Goal: Task Accomplishment & Management: Manage account settings

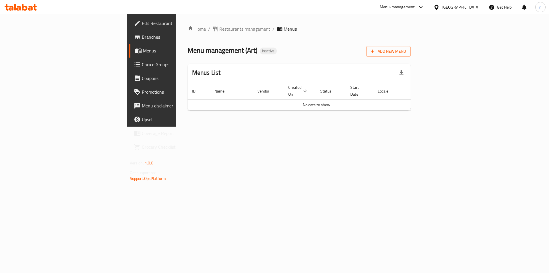
click at [142, 39] on span "Branches" at bounding box center [178, 36] width 72 height 7
click at [142, 37] on span "Branches" at bounding box center [178, 36] width 72 height 7
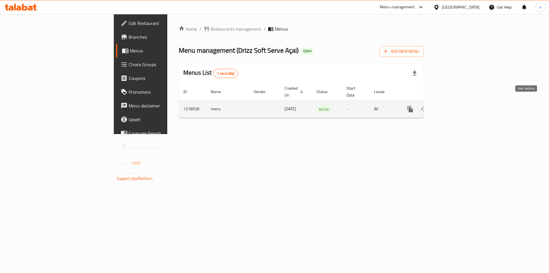
click at [459, 102] on link "enhanced table" at bounding box center [452, 109] width 14 height 14
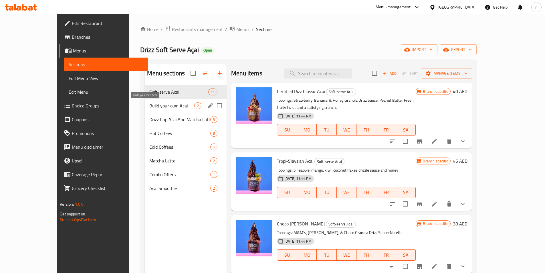
click at [149, 106] on span "Build your own Acai" at bounding box center [171, 105] width 45 height 7
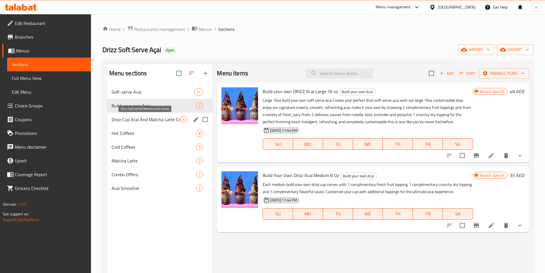
click at [148, 118] on span "Drizz Cup Acai And Matcha Latte Combo" at bounding box center [146, 119] width 69 height 7
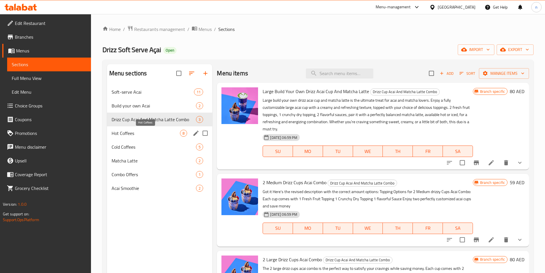
click at [147, 134] on span "Hot Coffees" at bounding box center [146, 133] width 69 height 7
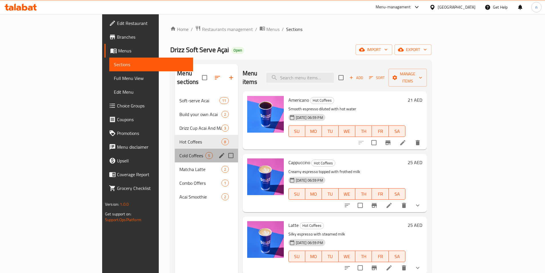
click at [175, 152] on div "Cold Coffees 5" at bounding box center [206, 155] width 63 height 14
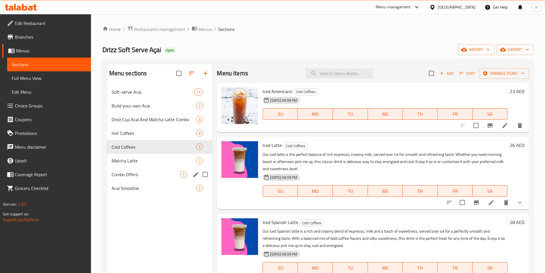
click at [144, 169] on div "Combo Offers 1" at bounding box center [160, 174] width 106 height 14
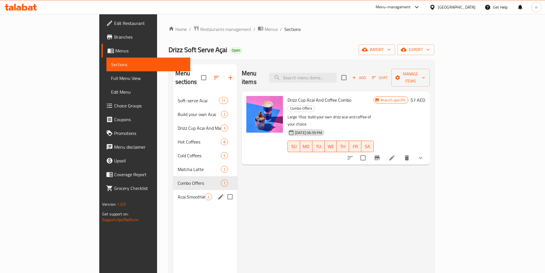
click at [173, 190] on div "Acai Smoothie 2" at bounding box center [205, 197] width 64 height 14
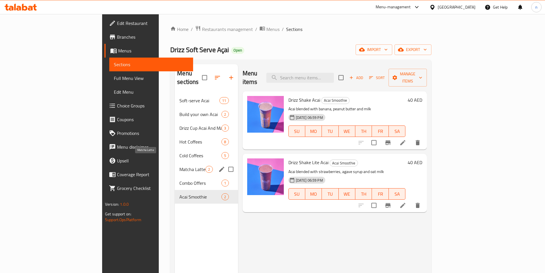
click at [179, 166] on span "Matcha Latte" at bounding box center [192, 169] width 26 height 7
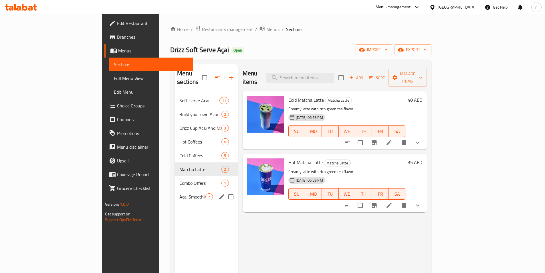
click at [179, 193] on span "Acai Smoothie" at bounding box center [192, 196] width 26 height 7
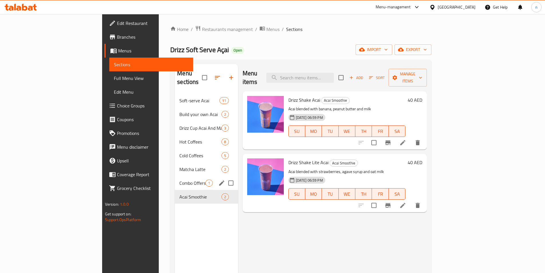
click at [175, 179] on div "Combo Offers 1" at bounding box center [206, 183] width 63 height 14
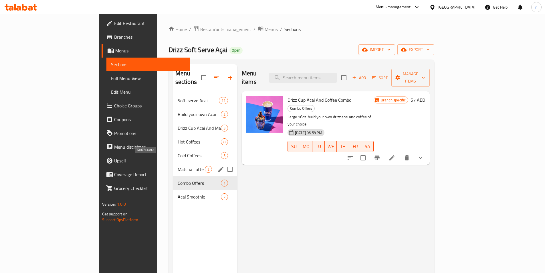
click at [178, 166] on span "Matcha Latte" at bounding box center [191, 169] width 27 height 7
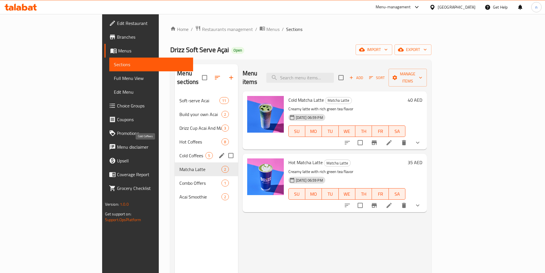
click at [179, 152] on span "Cold Coffees" at bounding box center [192, 155] width 26 height 7
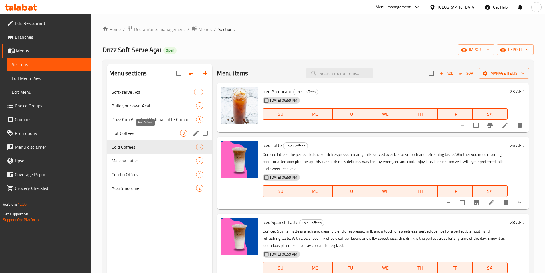
click at [145, 134] on span "Hot Coffees" at bounding box center [146, 133] width 69 height 7
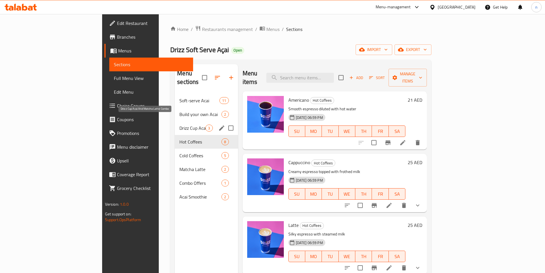
click at [179, 124] on span "Drizz Cup Acai And Matcha Latte Combo" at bounding box center [192, 127] width 26 height 7
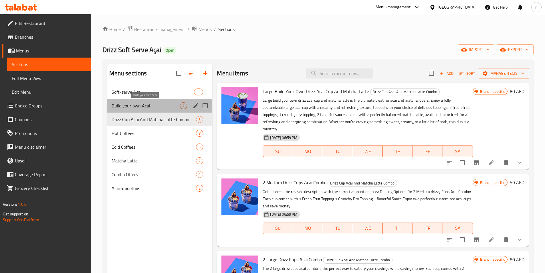
click at [144, 104] on span "Build your own Acai" at bounding box center [146, 105] width 69 height 7
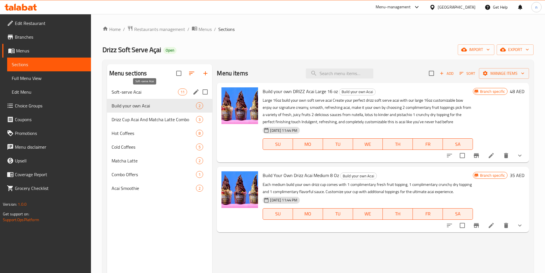
click at [144, 94] on span "Soft-serve Acai" at bounding box center [145, 91] width 67 height 7
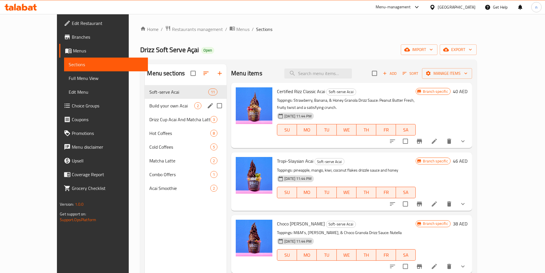
click at [148, 110] on div "Build your own Acai 2" at bounding box center [186, 106] width 82 height 14
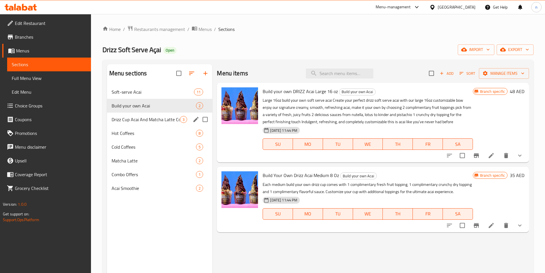
click at [145, 117] on span "Drizz Cup Acai And Matcha Latte Combo" at bounding box center [146, 119] width 69 height 7
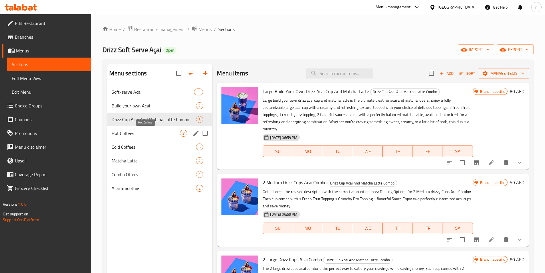
click at [138, 132] on span "Hot Coffees" at bounding box center [146, 133] width 69 height 7
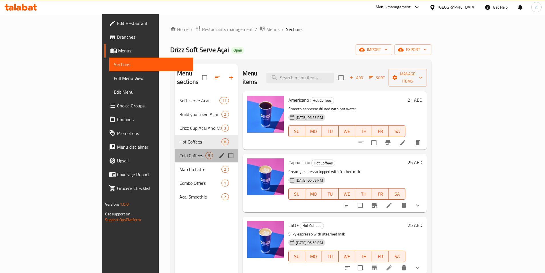
click at [175, 148] on div "Cold Coffees 5" at bounding box center [206, 155] width 63 height 14
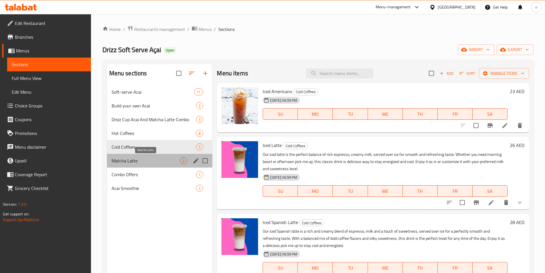
click at [137, 157] on span "Matcha Latte" at bounding box center [146, 160] width 69 height 7
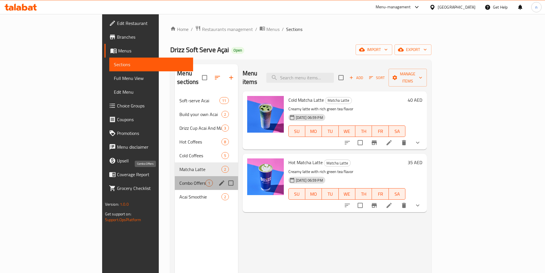
click at [179, 179] on span "Combo Offers" at bounding box center [192, 182] width 26 height 7
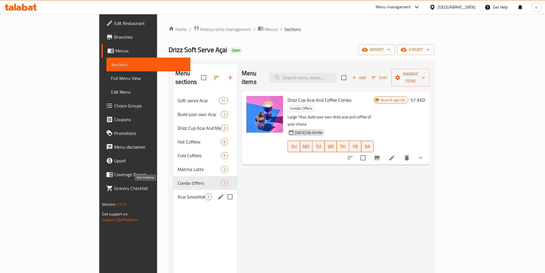
click at [178, 193] on span "Acai Smoothie" at bounding box center [191, 196] width 27 height 7
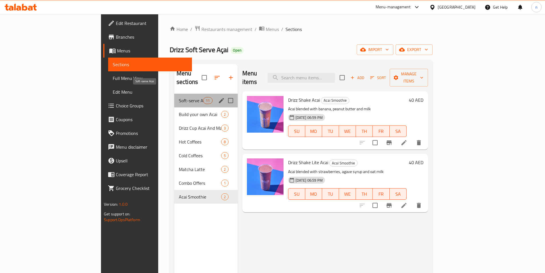
click at [179, 97] on span "Soft-serve Acai" at bounding box center [191, 100] width 24 height 7
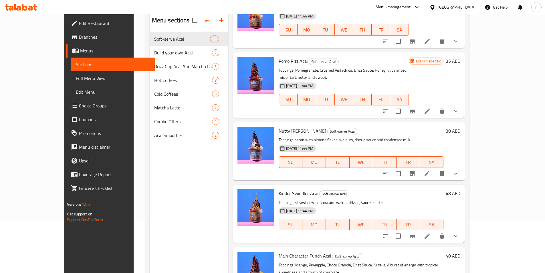
scroll to position [80, 0]
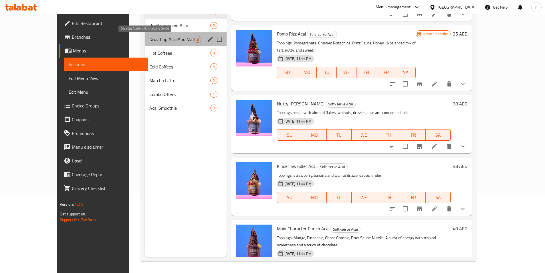
click at [149, 40] on span "Drizz Cup Acai And Matcha Latte Combo" at bounding box center [171, 39] width 45 height 7
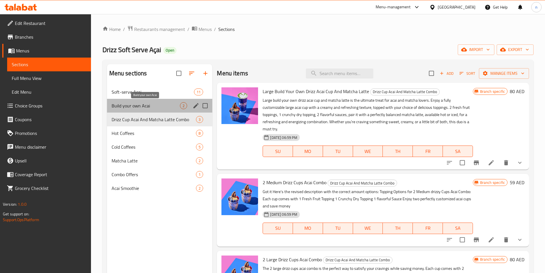
click at [143, 107] on span "Build your own Acai" at bounding box center [146, 105] width 69 height 7
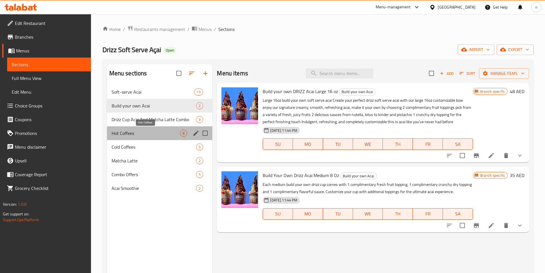
click at [135, 136] on span "Hot Coffees" at bounding box center [146, 133] width 69 height 7
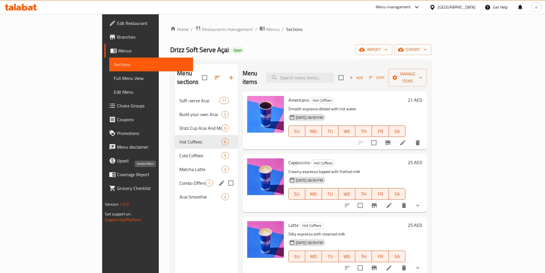
click at [179, 179] on span "Combo Offers" at bounding box center [192, 182] width 26 height 7
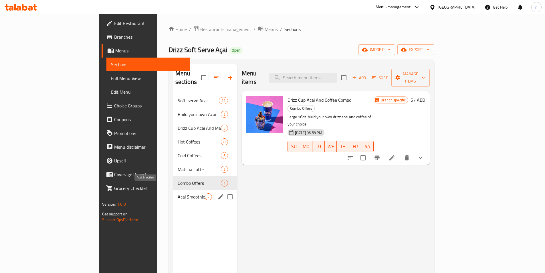
click at [178, 193] on span "Acai Smoothie" at bounding box center [191, 196] width 27 height 7
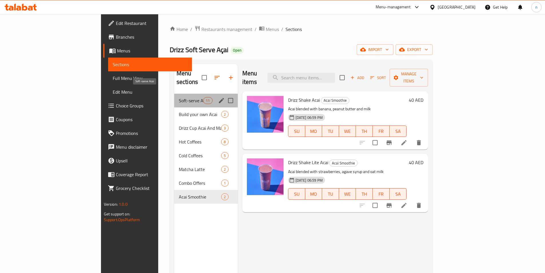
click at [179, 97] on span "Soft-serve Acai" at bounding box center [191, 100] width 24 height 7
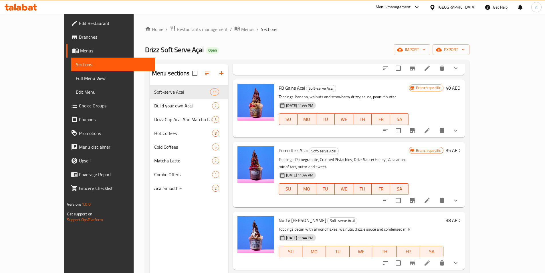
scroll to position [429, 0]
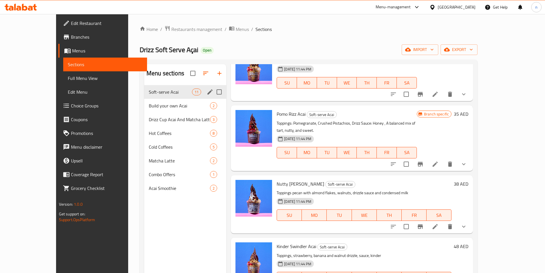
click at [156, 95] on span "Soft-serve Acai" at bounding box center [170, 91] width 43 height 7
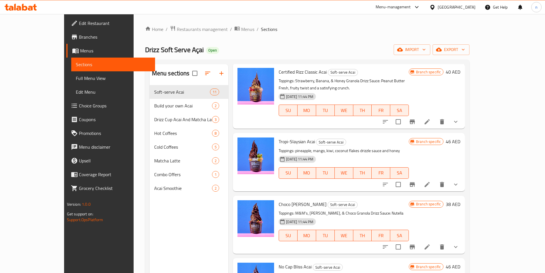
scroll to position [0, 0]
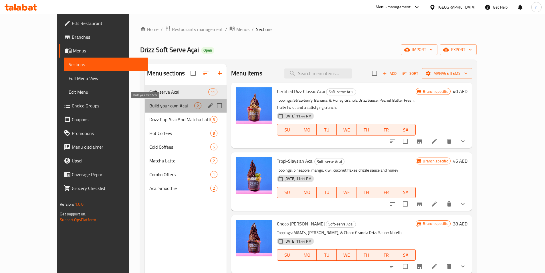
click at [149, 103] on span "Build your own Acai" at bounding box center [171, 105] width 45 height 7
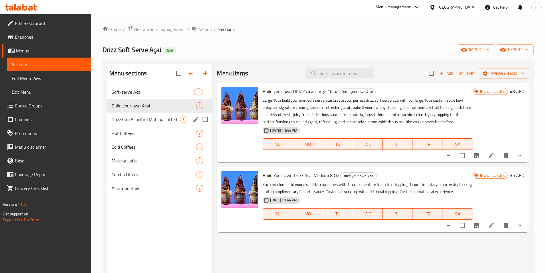
click at [122, 123] on div "Drizz Cup Acai And Matcha Latte Combo 3" at bounding box center [160, 119] width 106 height 14
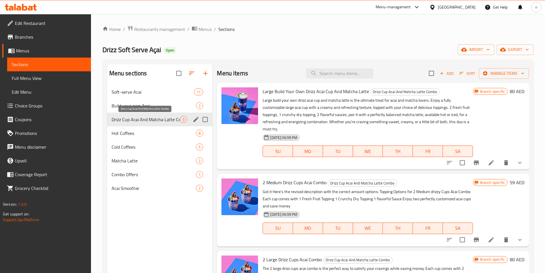
click at [132, 117] on span "Drizz Cup Acai And Matcha Latte Combo" at bounding box center [146, 119] width 69 height 7
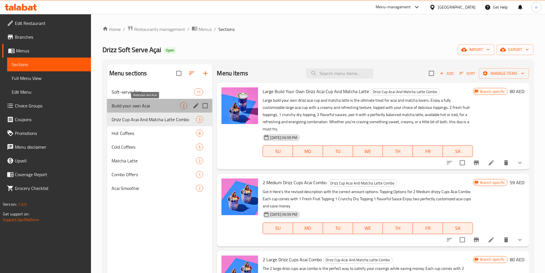
click at [133, 107] on span "Build your own Acai" at bounding box center [146, 105] width 69 height 7
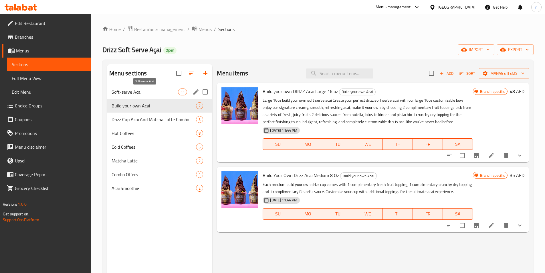
click at [134, 91] on span "Soft-serve Acai" at bounding box center [145, 91] width 67 height 7
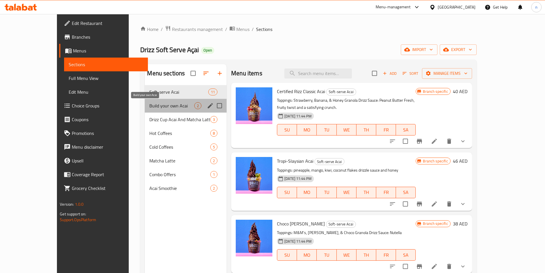
click at [149, 108] on span "Build your own Acai" at bounding box center [171, 105] width 45 height 7
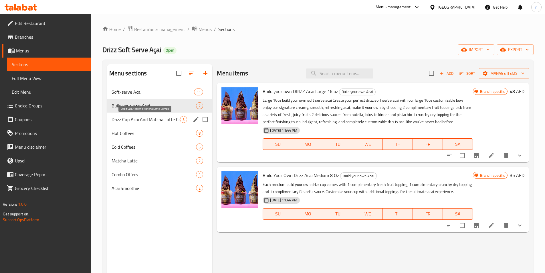
click at [133, 119] on span "Drizz Cup Acai And Matcha Latte Combo" at bounding box center [146, 119] width 69 height 7
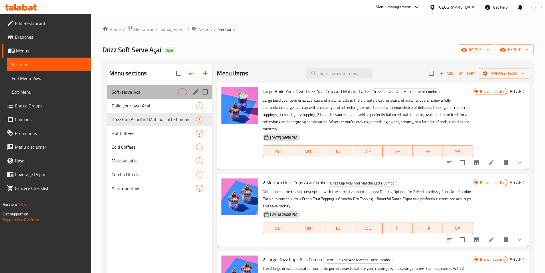
click at [156, 96] on div "Soft-serve Acai 11" at bounding box center [160, 92] width 106 height 14
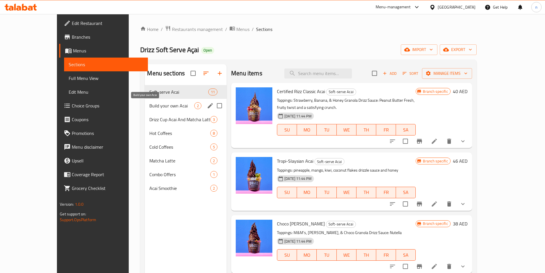
click at [149, 106] on span "Build your own Acai" at bounding box center [171, 105] width 45 height 7
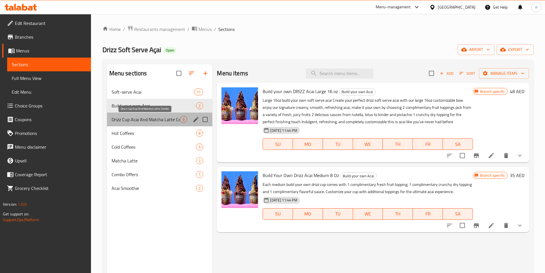
click at [154, 122] on span "Drizz Cup Acai And Matcha Latte Combo" at bounding box center [146, 119] width 69 height 7
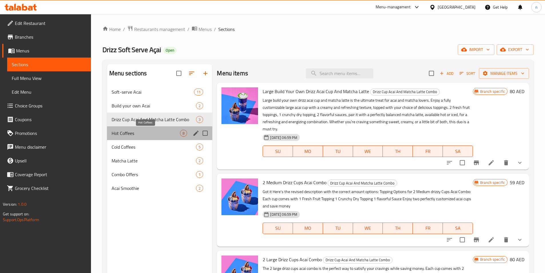
click at [132, 130] on span "Hot Coffees" at bounding box center [146, 133] width 69 height 7
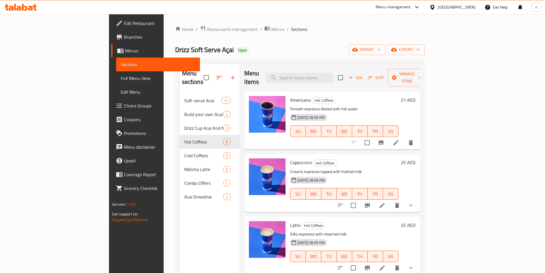
click at [124, 22] on span "Edit Restaurant" at bounding box center [160, 23] width 72 height 7
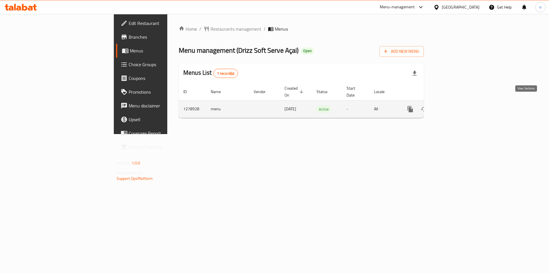
click at [454, 106] on icon "enhanced table" at bounding box center [451, 108] width 5 height 5
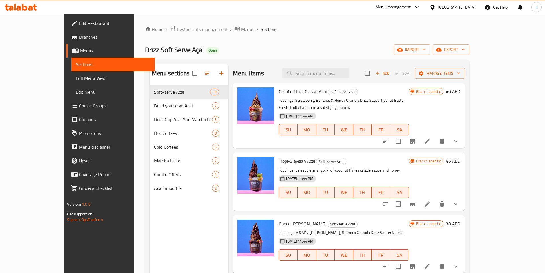
click at [76, 75] on span "Full Menu View" at bounding box center [113, 78] width 75 height 7
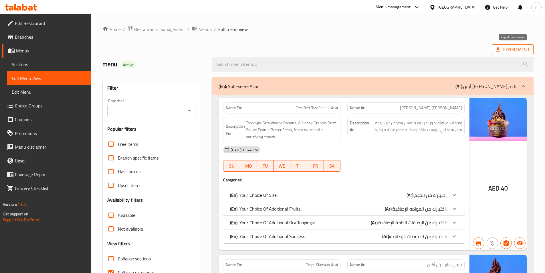
click at [511, 47] on span "Export Menu" at bounding box center [512, 49] width 33 height 7
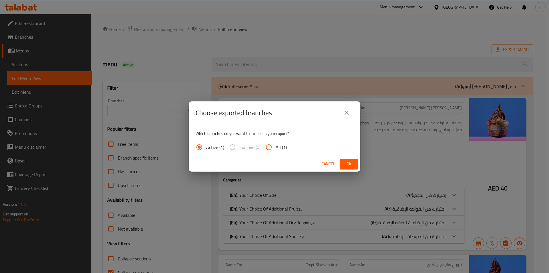
click at [267, 146] on input "All (1)" at bounding box center [269, 147] width 14 height 14
radio input "true"
click at [348, 163] on span "Ok" at bounding box center [348, 163] width 9 height 7
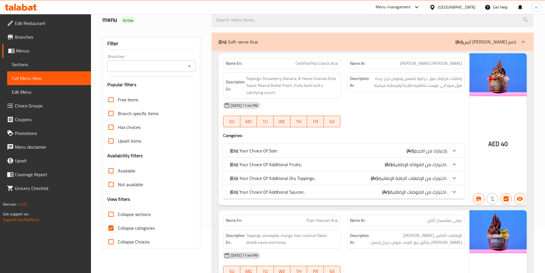
scroll to position [57, 0]
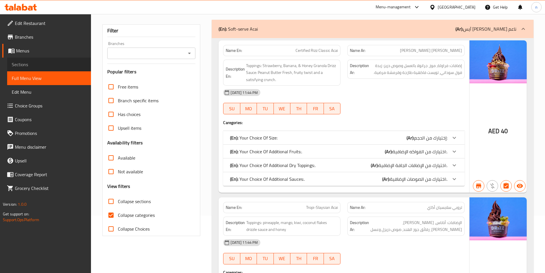
click at [55, 63] on span "Sections" at bounding box center [49, 64] width 75 height 7
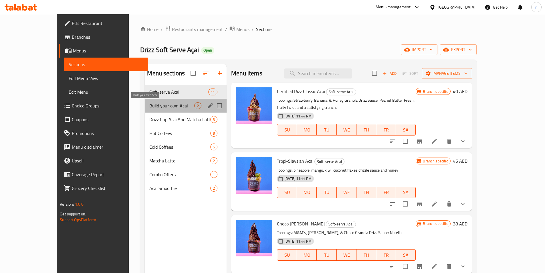
click at [149, 107] on span "Build your own Acai" at bounding box center [171, 105] width 45 height 7
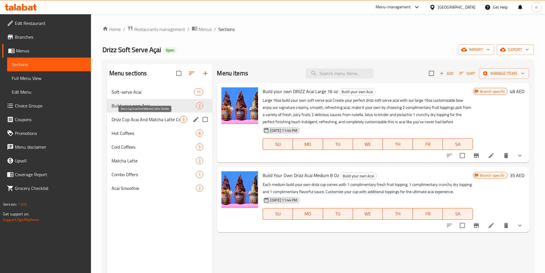
click at [149, 119] on span "Drizz Cup Acai And Matcha Latte Combo" at bounding box center [146, 119] width 69 height 7
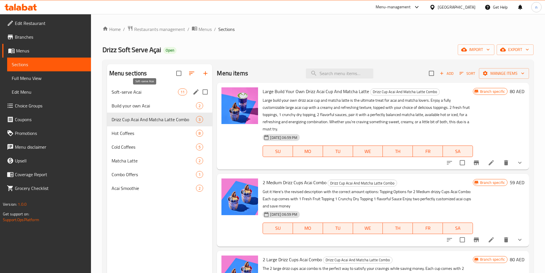
click at [160, 90] on span "Soft-serve Acai" at bounding box center [145, 91] width 67 height 7
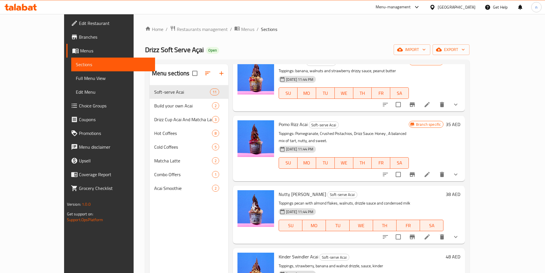
scroll to position [429, 0]
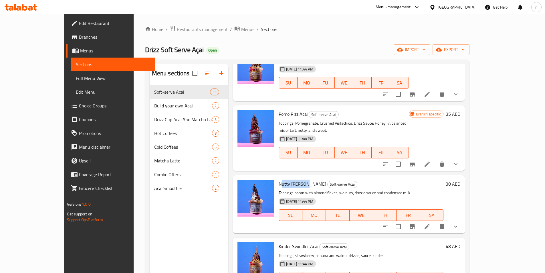
drag, startPoint x: 264, startPoint y: 161, endPoint x: 290, endPoint y: 163, distance: 25.6
click at [290, 179] on span "Nutty [PERSON_NAME]" at bounding box center [302, 183] width 47 height 9
click at [288, 189] on p "Toppings pecan with almond flakes, walnuts, drizzle sauce and condensed milk" at bounding box center [361, 192] width 165 height 7
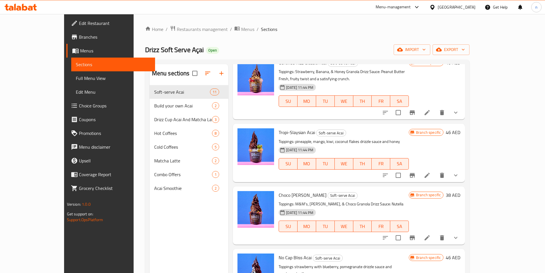
scroll to position [0, 0]
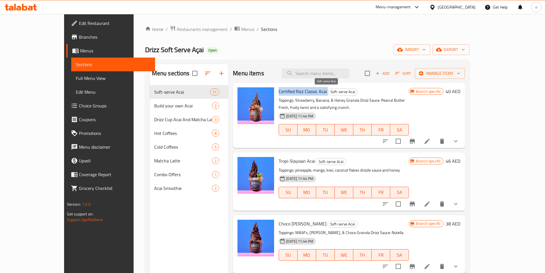
drag, startPoint x: 262, startPoint y: 94, endPoint x: 312, endPoint y: 91, distance: 50.4
click at [312, 91] on div "Certified Rizz Classic Acai Soft-serve Acai Toppings: Strawberry, Banana, & Hon…" at bounding box center [343, 115] width 135 height 61
copy h6 "Certified Rizz Classic Acai"
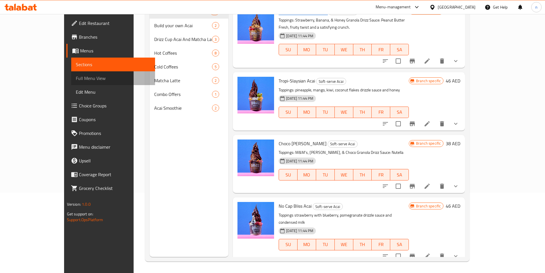
click at [76, 78] on span "Full Menu View" at bounding box center [113, 78] width 75 height 7
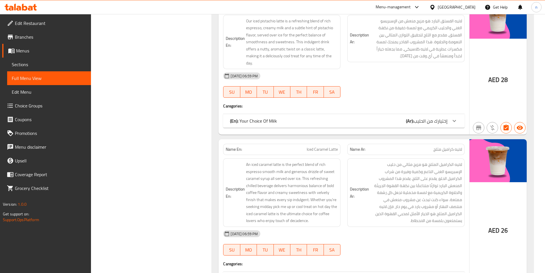
scroll to position [4234, 0]
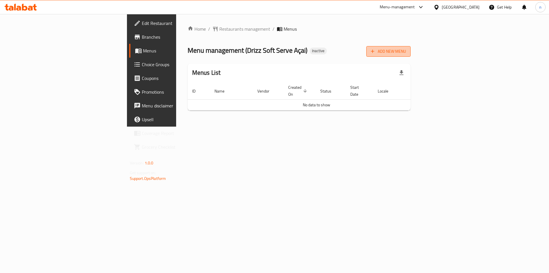
click at [406, 52] on span "Add New Menu" at bounding box center [388, 51] width 35 height 7
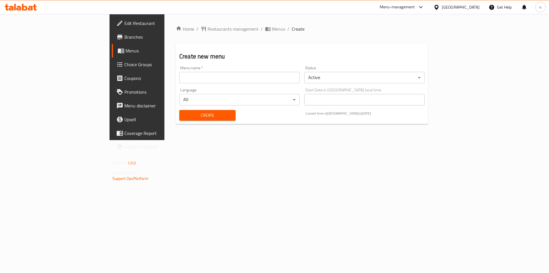
click at [177, 87] on div "Language All ​" at bounding box center [239, 97] width 125 height 22
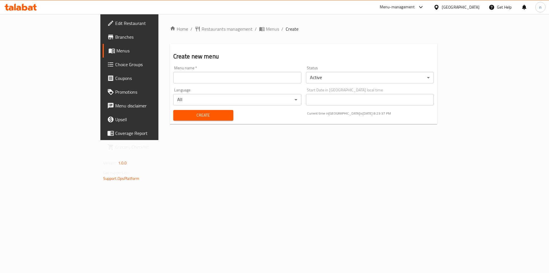
click at [173, 83] on input "text" at bounding box center [237, 77] width 128 height 11
click at [173, 78] on input "nourhann 27/8" at bounding box center [237, 77] width 128 height 11
type input "nourhann 28/8"
click at [178, 116] on span "Create" at bounding box center [203, 115] width 51 height 7
click at [259, 27] on icon "breadcrumb" at bounding box center [262, 29] width 6 height 6
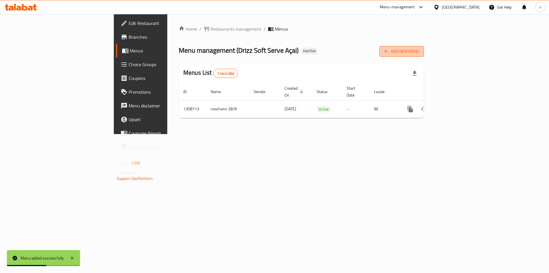
click at [389, 51] on icon "button" at bounding box center [386, 51] width 6 height 6
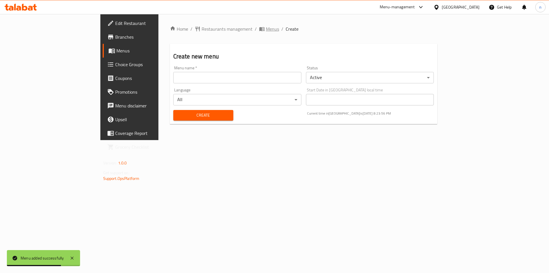
click at [266, 31] on span "Menus" at bounding box center [272, 28] width 13 height 7
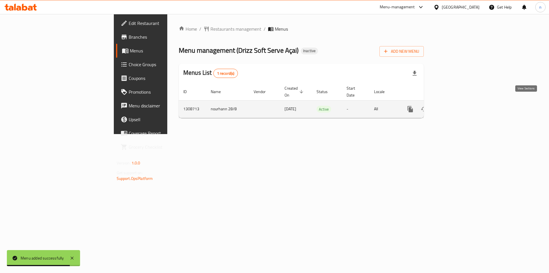
click at [455, 106] on icon "enhanced table" at bounding box center [451, 109] width 7 height 7
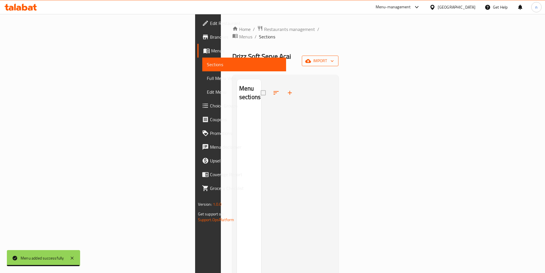
click at [334, 57] on span "import" at bounding box center [319, 60] width 27 height 7
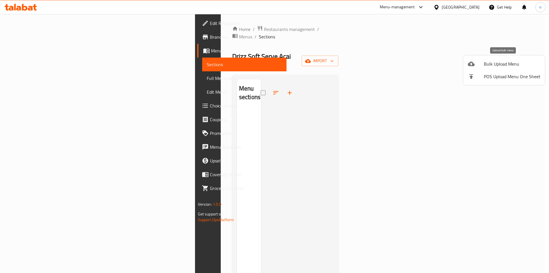
click at [498, 69] on li "Bulk Upload Menu" at bounding box center [504, 64] width 82 height 13
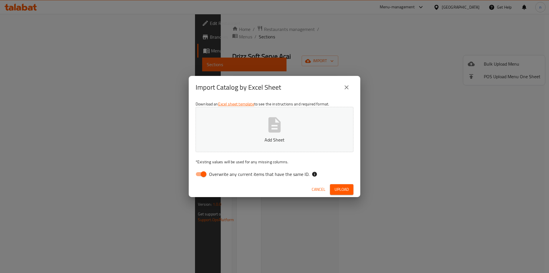
click at [200, 174] on input "Overwrite any current items that have the same ID." at bounding box center [203, 174] width 33 height 11
checkbox input "false"
click at [240, 140] on p "Add Sheet" at bounding box center [275, 139] width 140 height 7
click at [339, 187] on span "Upload" at bounding box center [342, 189] width 14 height 7
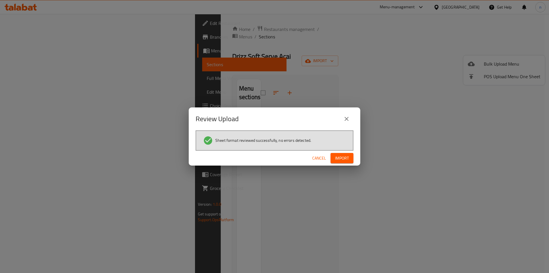
click at [352, 156] on button "Import" at bounding box center [342, 158] width 23 height 11
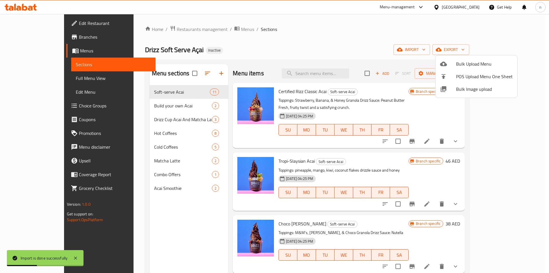
click at [52, 78] on div at bounding box center [274, 136] width 549 height 273
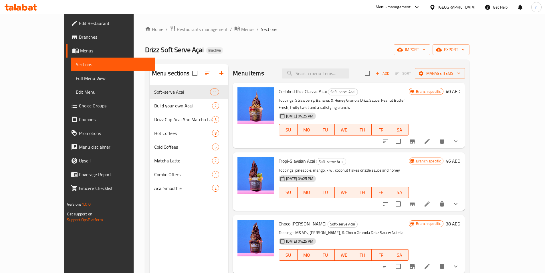
click at [76, 79] on span "Full Menu View" at bounding box center [113, 78] width 75 height 7
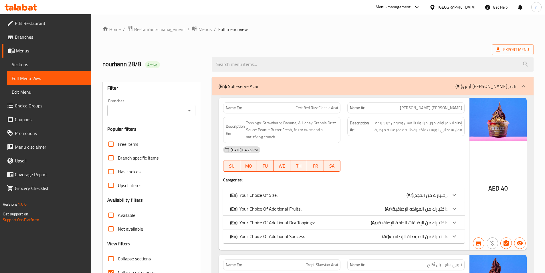
scroll to position [114, 0]
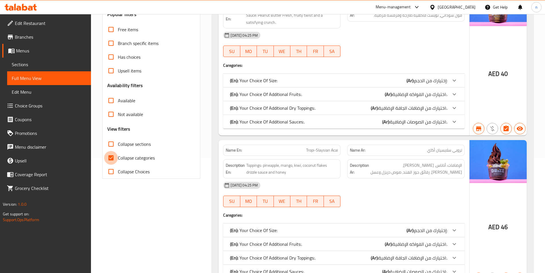
click at [110, 158] on input "Collapse categories" at bounding box center [111, 158] width 14 height 14
checkbox input "false"
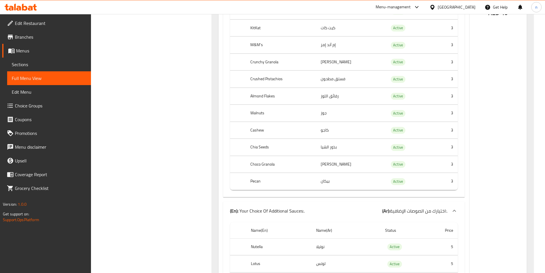
scroll to position [0, 0]
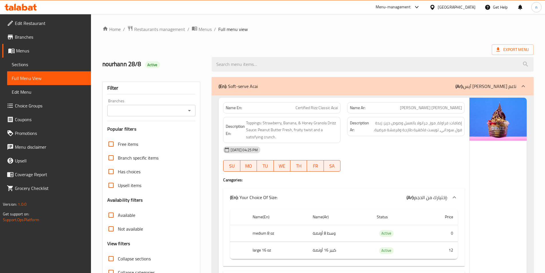
click at [514, 52] on span "Export Menu" at bounding box center [512, 49] width 33 height 7
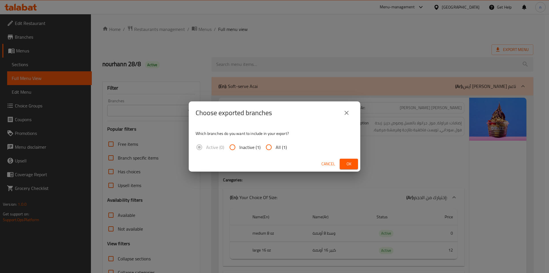
click at [267, 144] on input "All (1)" at bounding box center [269, 147] width 14 height 14
radio input "true"
click at [350, 164] on span "Ok" at bounding box center [348, 163] width 9 height 7
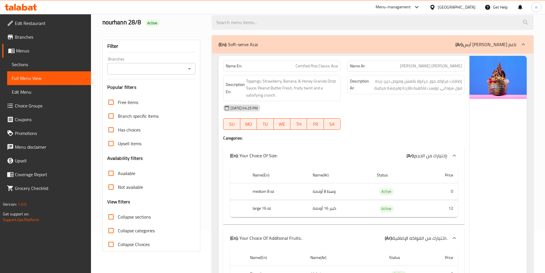
scroll to position [86, 0]
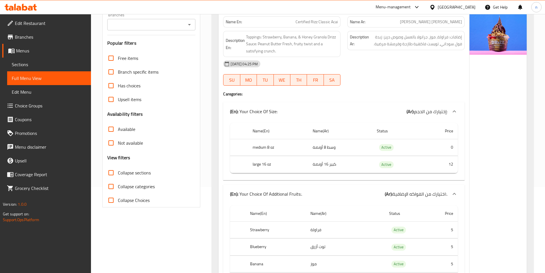
click at [44, 25] on span "Edit Restaurant" at bounding box center [51, 23] width 72 height 7
